Goal: Find specific fact: Find specific fact

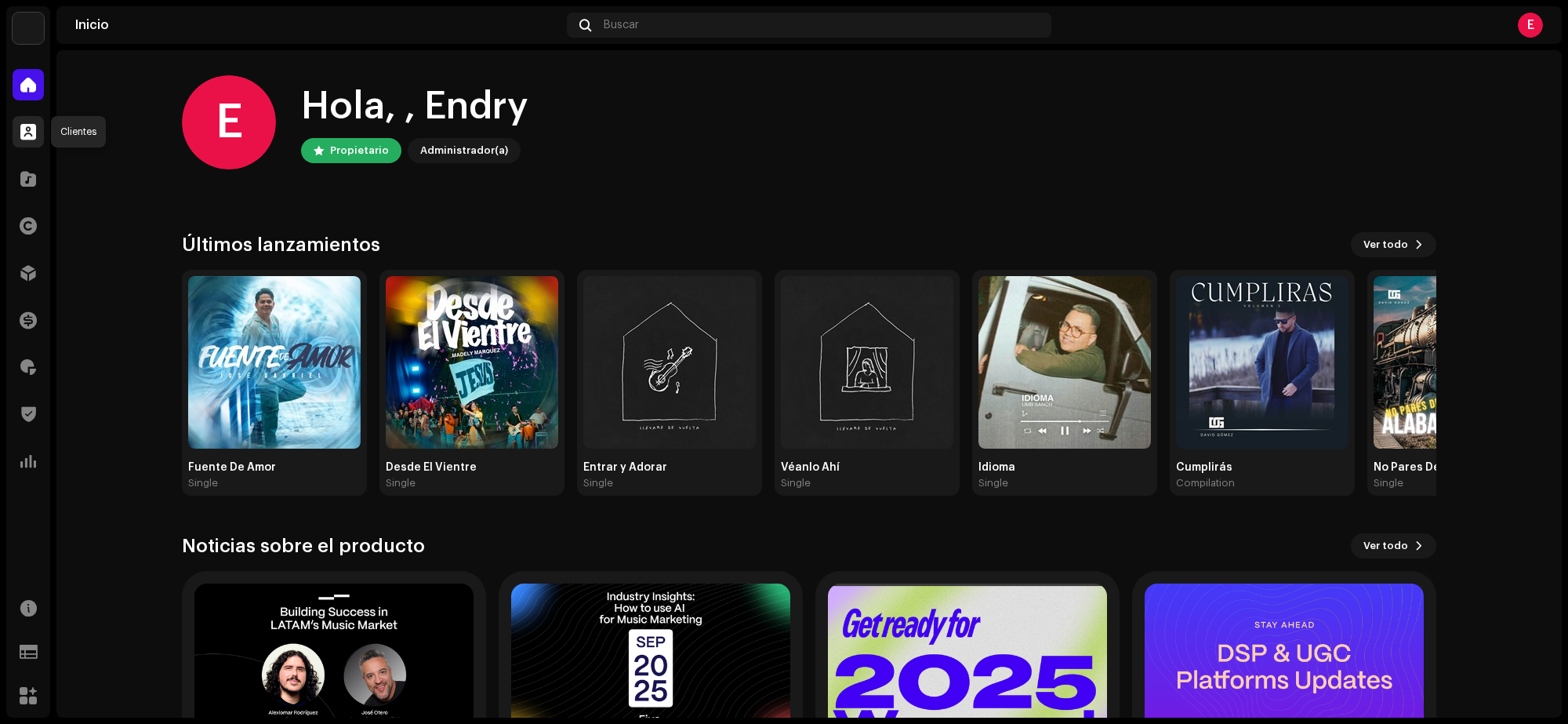
click at [37, 132] on div at bounding box center [28, 132] width 32 height 32
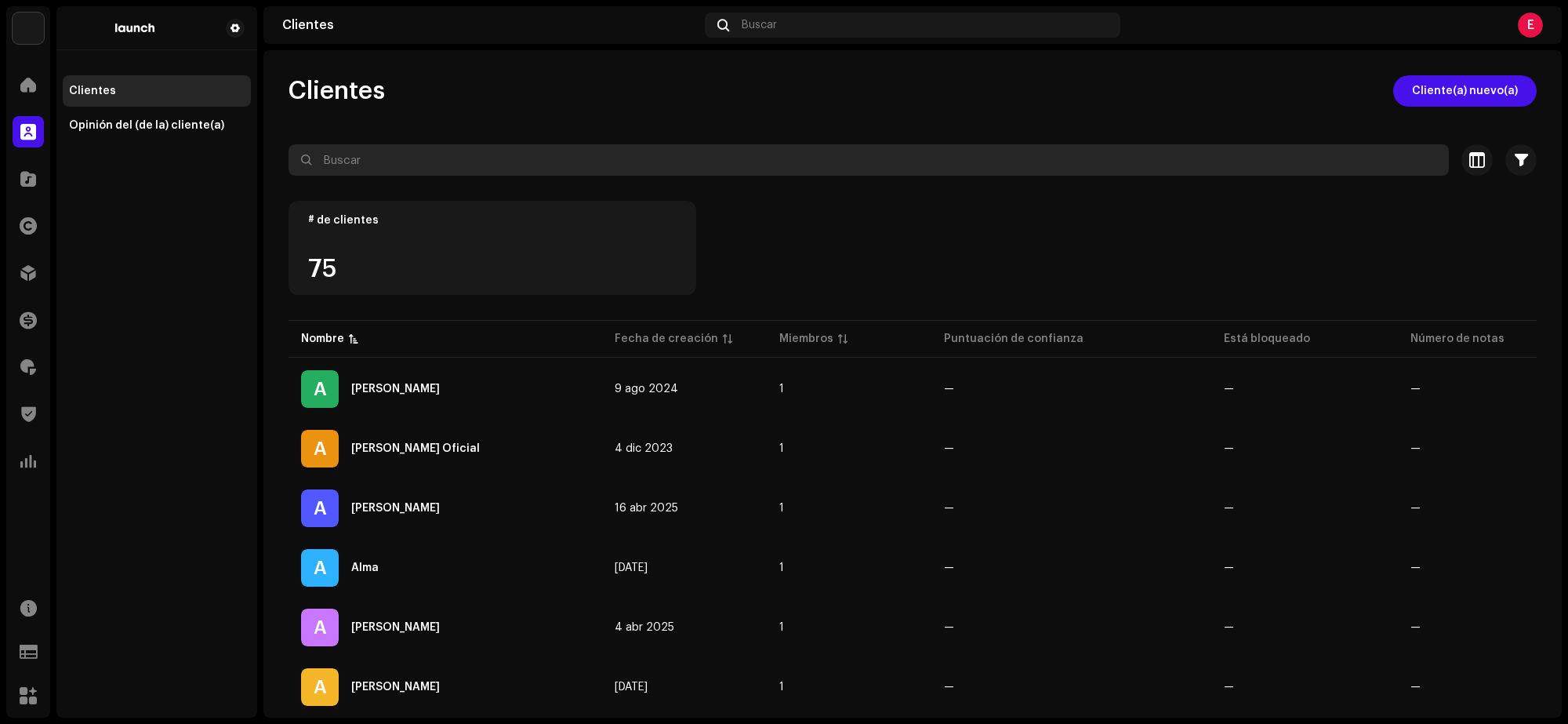
click at [408, 168] on input "text" at bounding box center [868, 160] width 1160 height 32
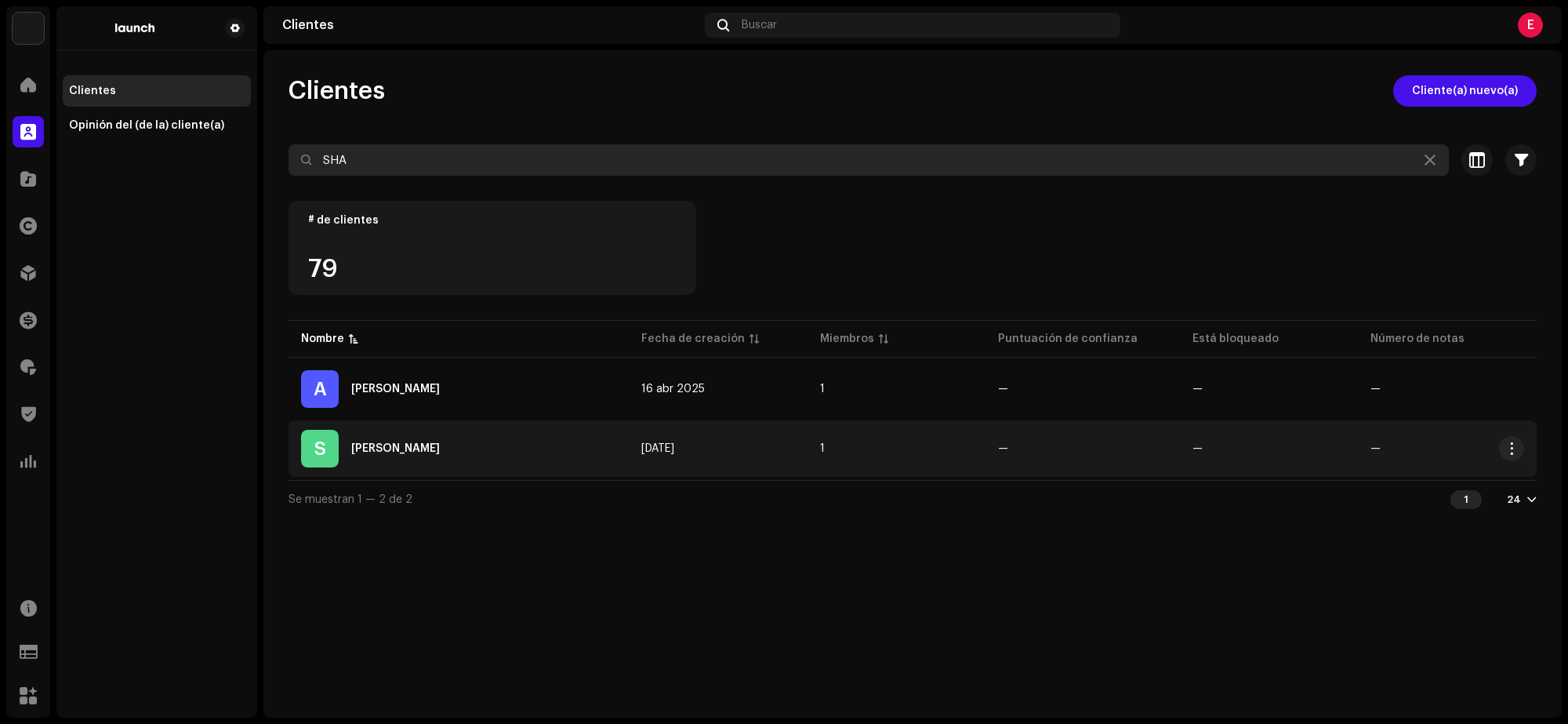
type input "SHA"
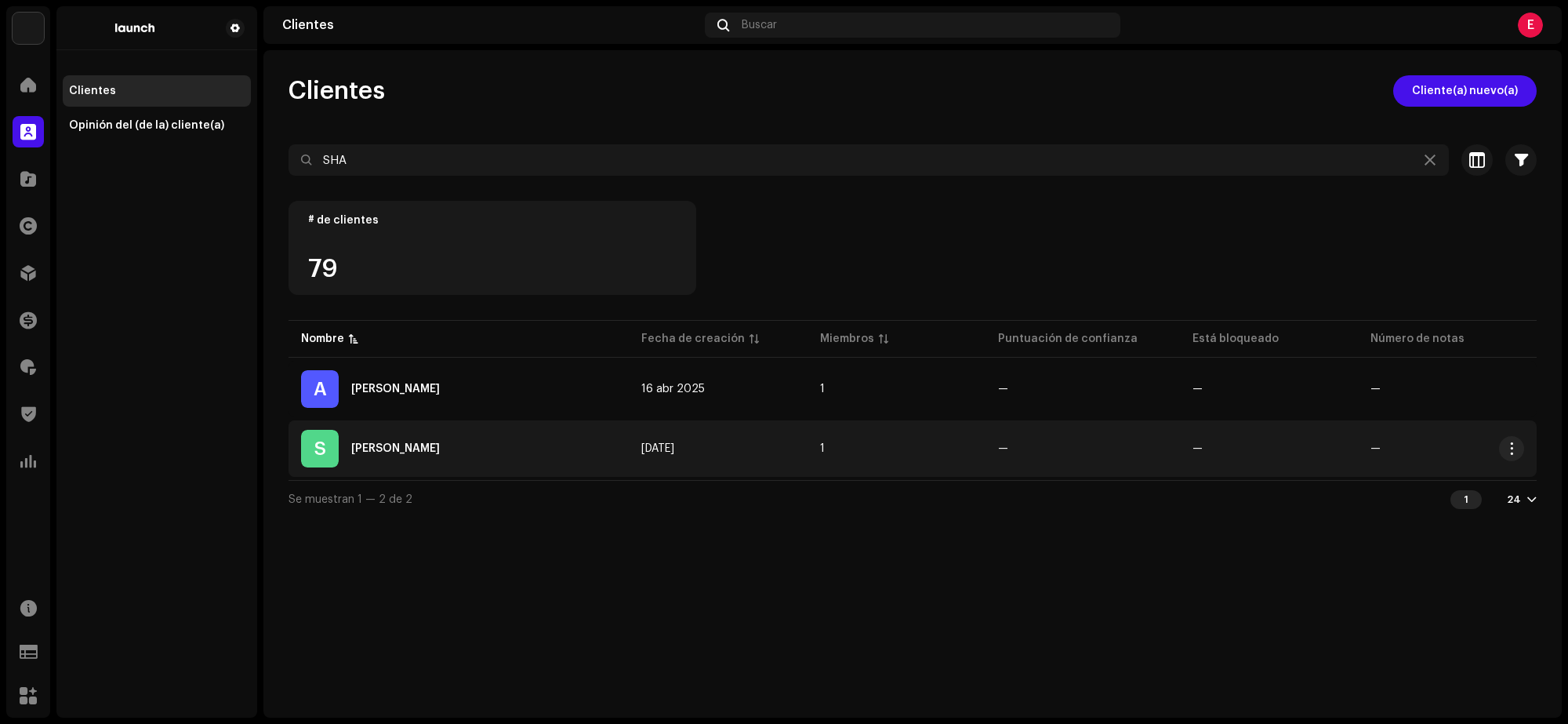
click at [480, 452] on div "S [PERSON_NAME]" at bounding box center [459, 449] width 315 height 37
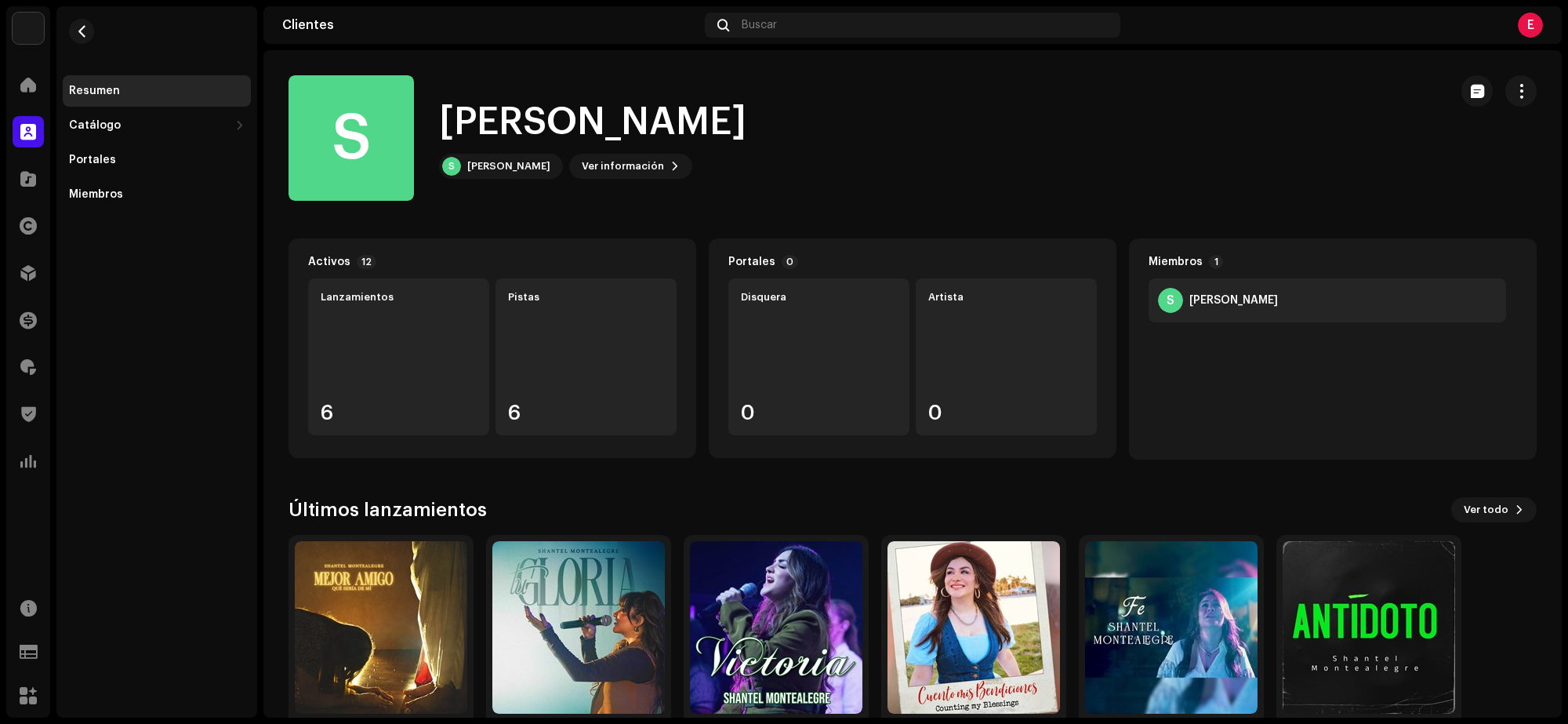
scroll to position [67, 0]
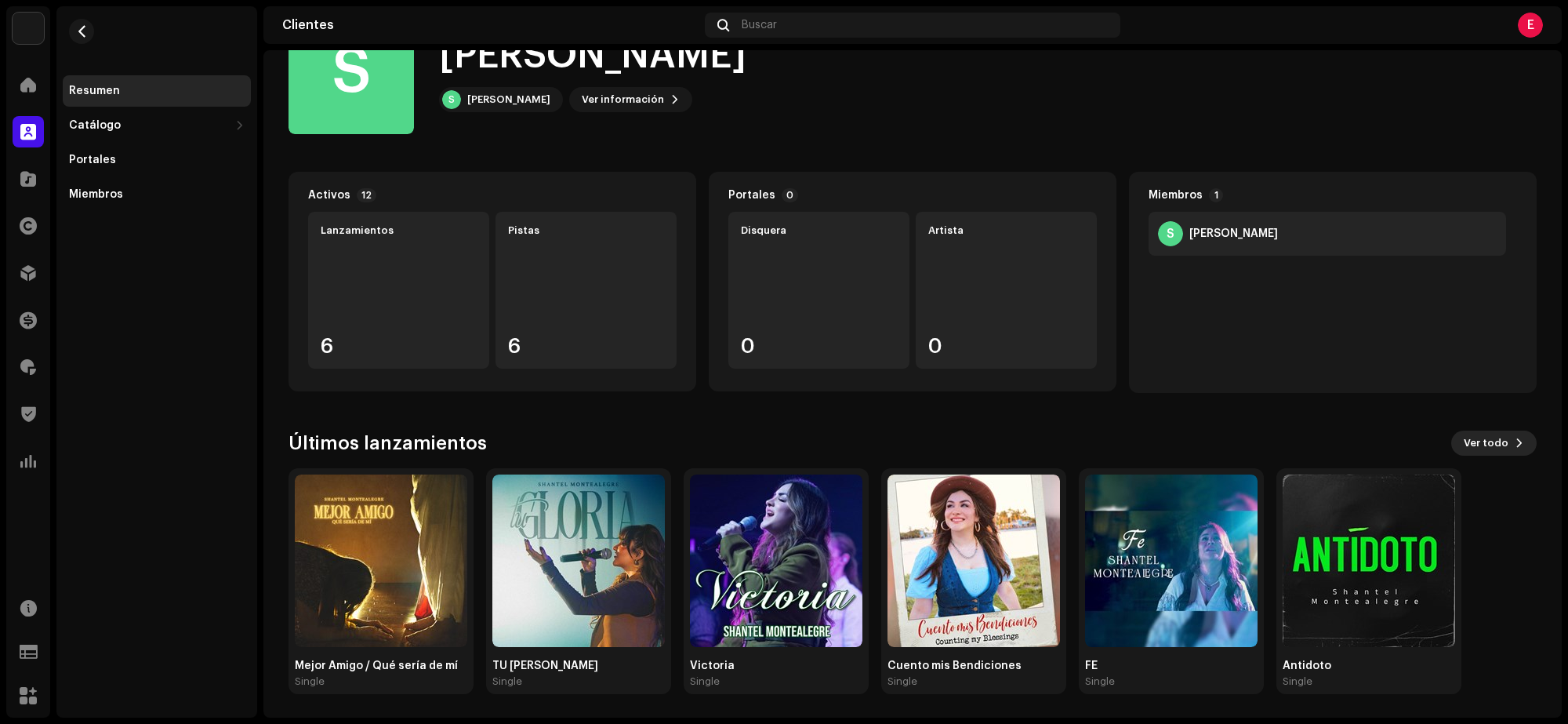
click at [1497, 449] on span "Ver todo" at bounding box center [1486, 443] width 45 height 32
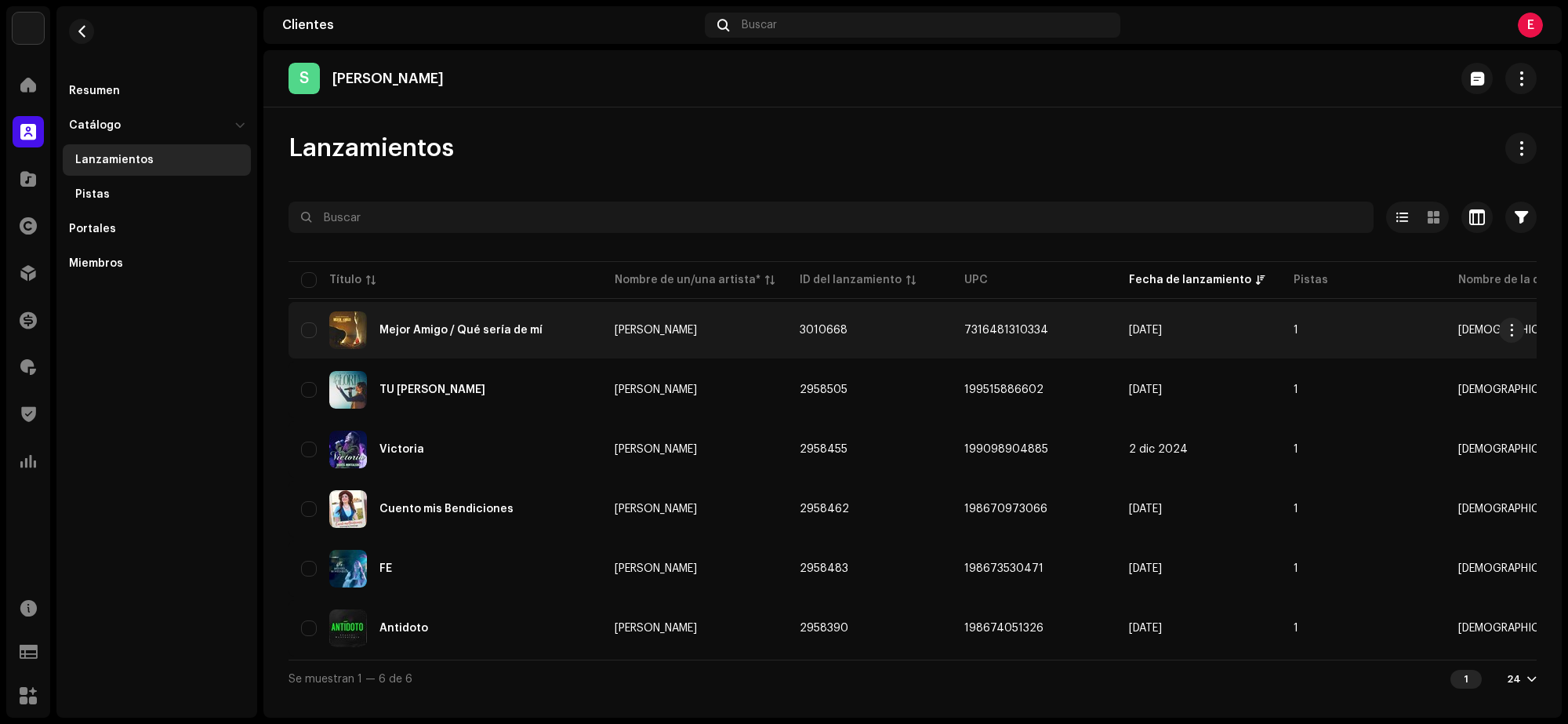
click at [448, 325] on div "Mejor Amigo / Qué sería de mí" at bounding box center [461, 330] width 163 height 11
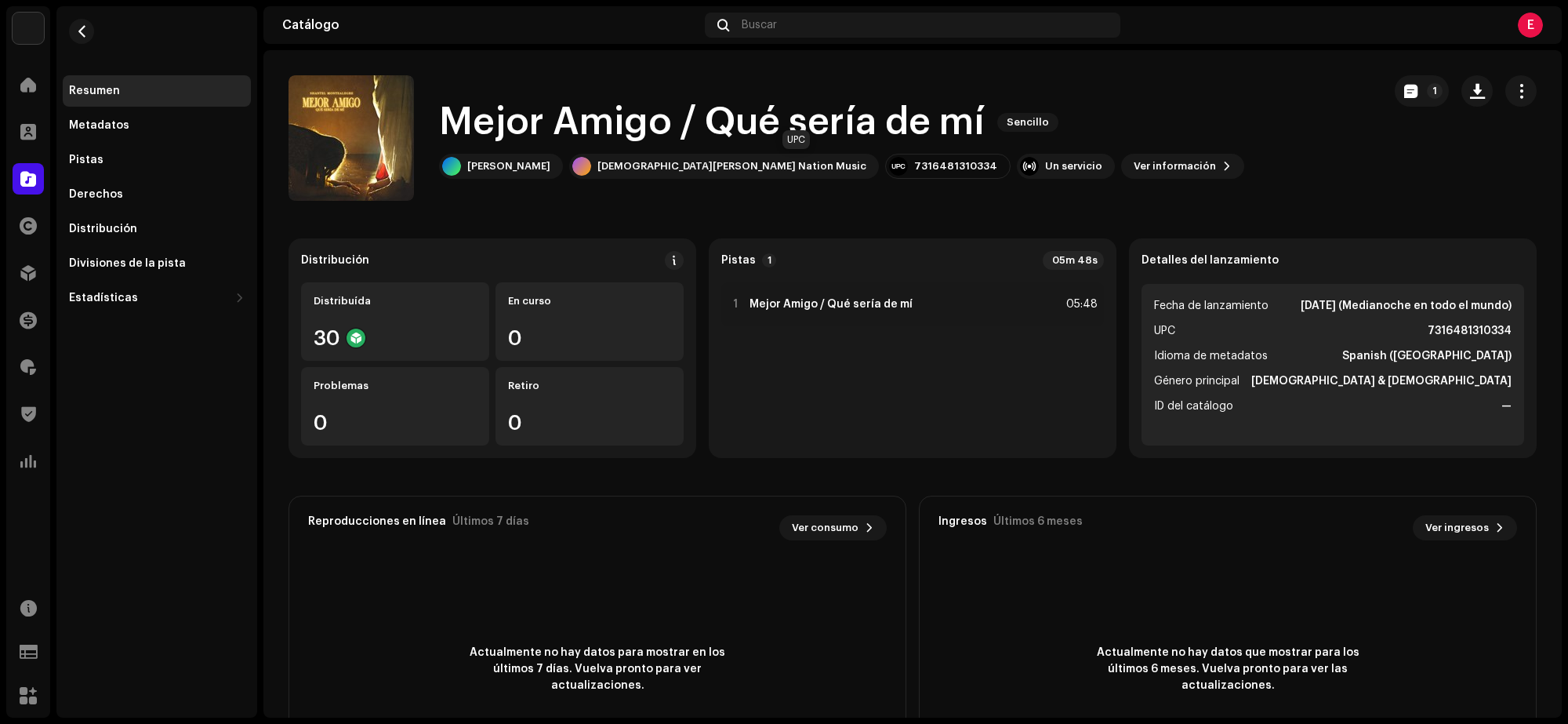
click at [914, 165] on div "7316481310334" at bounding box center [955, 166] width 83 height 12
copy div "7316481310334"
